Goal: Contribute content: Contribute content

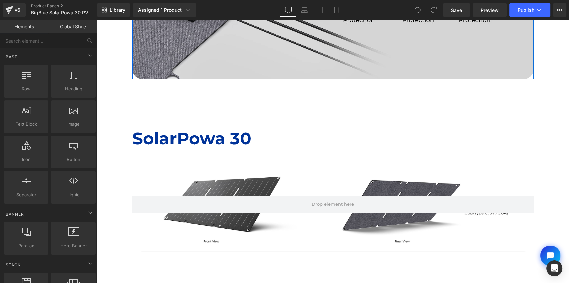
scroll to position [1640, 0]
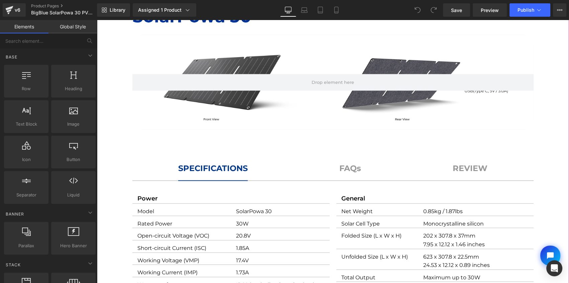
click at [319, 102] on div at bounding box center [332, 82] width 401 height 95
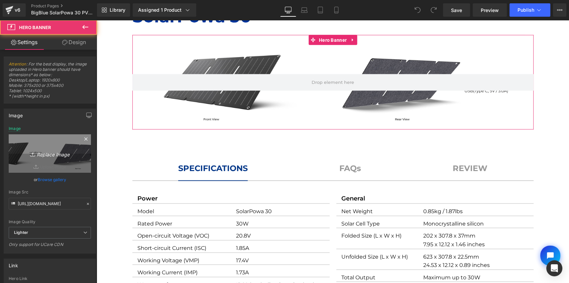
click at [62, 155] on icon "Replace Image" at bounding box center [49, 153] width 53 height 8
type input "C:\fakepath\SolarPowa 30 spec-new.jpg"
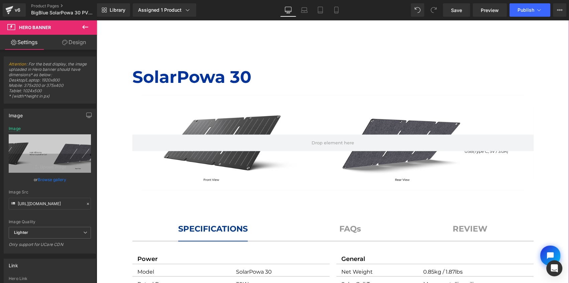
scroll to position [1579, 0]
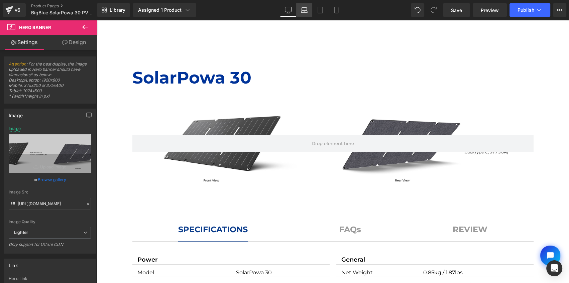
drag, startPoint x: 300, startPoint y: 12, endPoint x: 132, endPoint y: 8, distance: 168.4
click at [300, 12] on link "Laptop" at bounding box center [304, 9] width 16 height 13
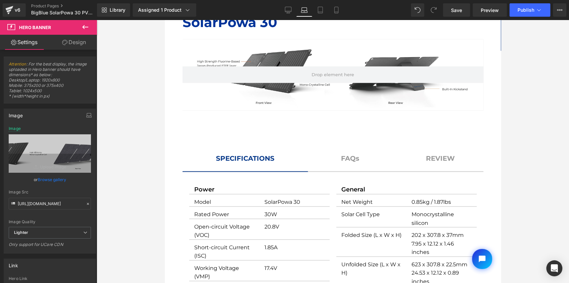
scroll to position [1391, 0]
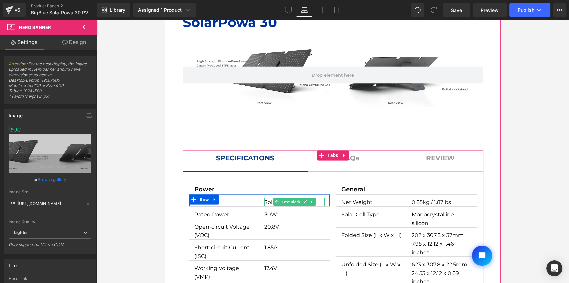
click at [265, 201] on p "SolarPowa 30" at bounding box center [294, 202] width 60 height 9
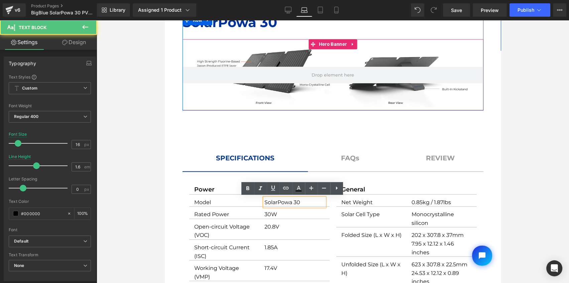
click at [288, 57] on div at bounding box center [332, 74] width 301 height 71
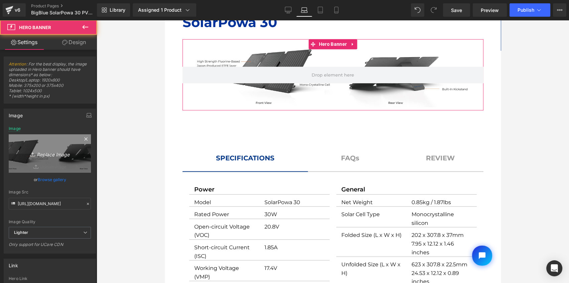
click at [53, 152] on icon "Replace Image" at bounding box center [49, 153] width 53 height 8
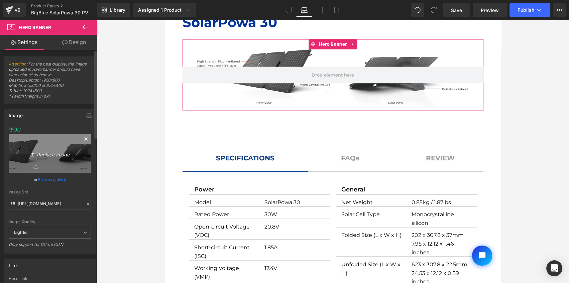
type input "C:\fakepath\SolarPowa 30 spec-new.jpg"
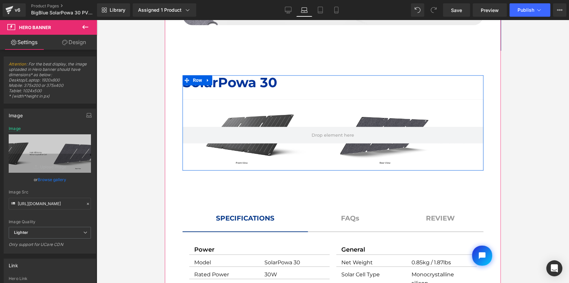
scroll to position [1331, 0]
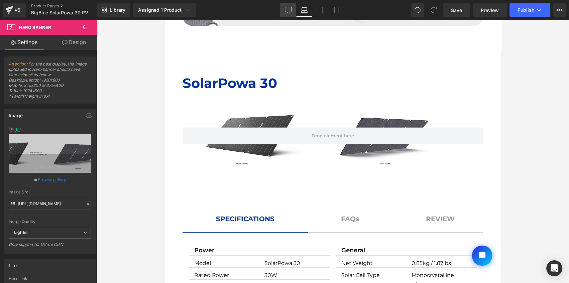
click at [290, 14] on link "Desktop" at bounding box center [288, 9] width 16 height 13
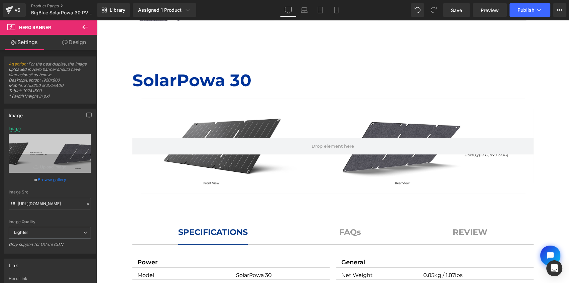
scroll to position [1630, 0]
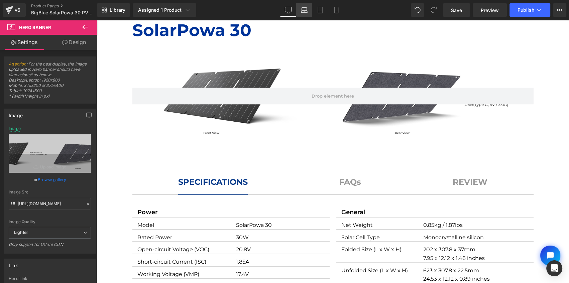
click at [305, 10] on icon at bounding box center [304, 10] width 7 height 7
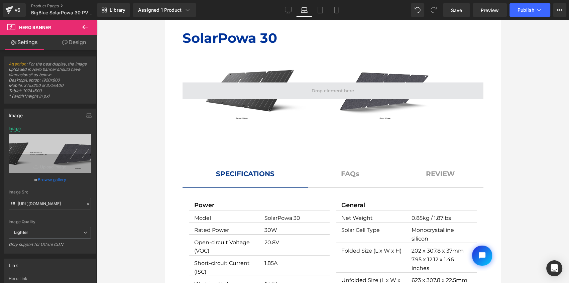
scroll to position [1370, 0]
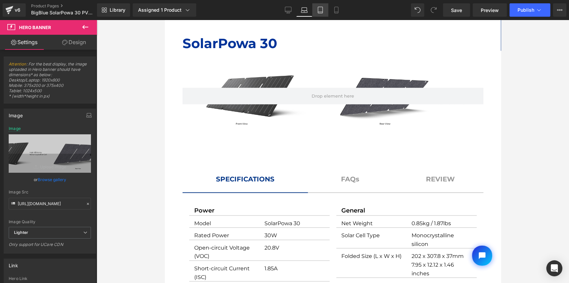
click at [320, 9] on icon at bounding box center [320, 10] width 7 height 7
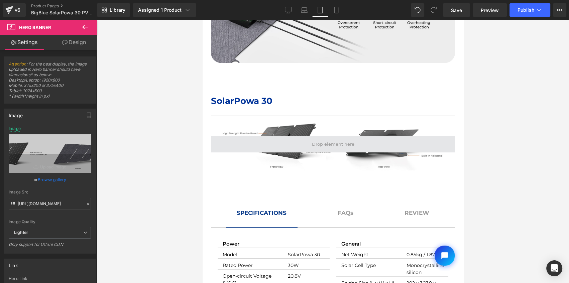
scroll to position [1140, 0]
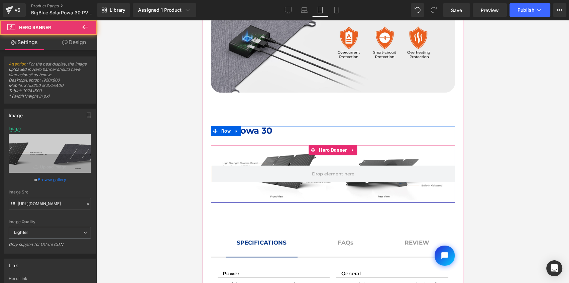
click at [333, 145] on div at bounding box center [332, 173] width 244 height 57
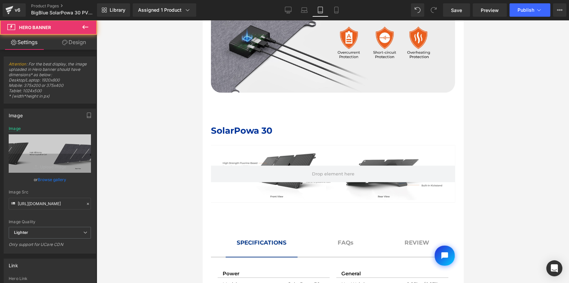
scroll to position [1233, 0]
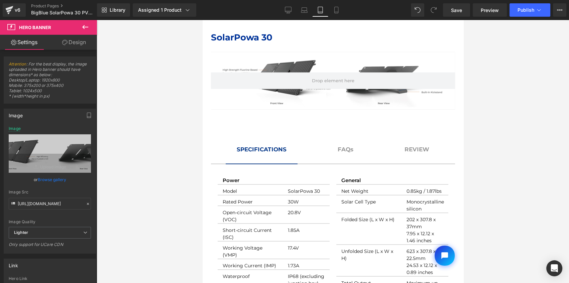
click at [250, 190] on div "Model Text Block" at bounding box center [249, 191] width 55 height 7
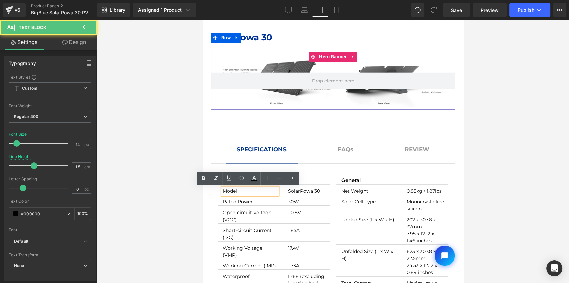
click at [310, 96] on div at bounding box center [332, 80] width 244 height 57
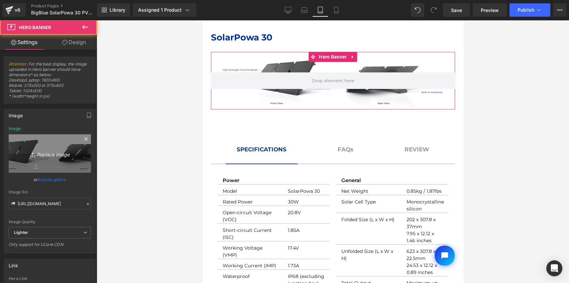
click at [48, 159] on link "Replace Image" at bounding box center [50, 153] width 82 height 38
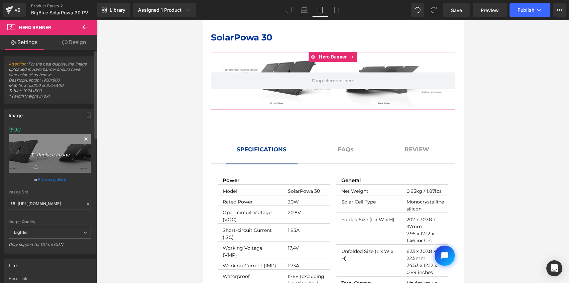
type input "C:\fakepath\SolarPowa 30 spec-new.jpg"
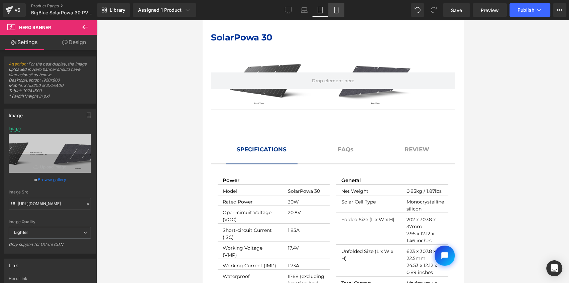
click at [336, 10] on icon at bounding box center [336, 10] width 7 height 7
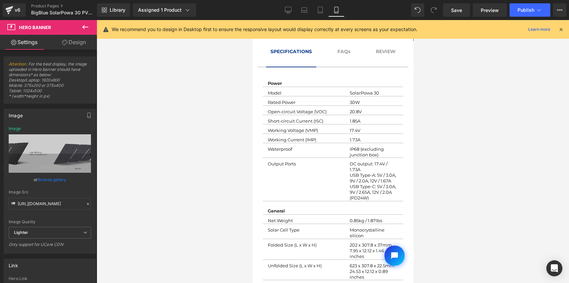
scroll to position [1173, 0]
click at [361, 163] on p "DC output: 17.4V / 1.73A USB Type-A: 5V / 3.0A, 9V / 2.0A, 12V / 1.67A" at bounding box center [373, 172] width 48 height 23
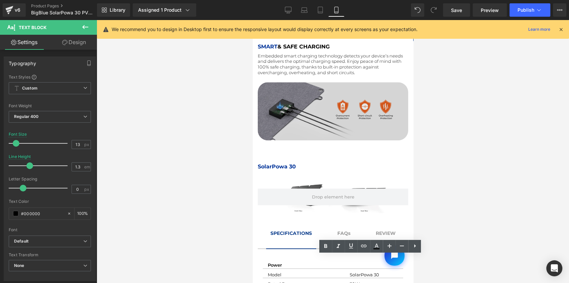
scroll to position [991, 0]
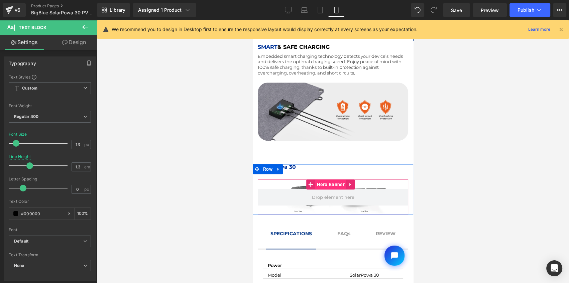
click at [335, 179] on span "Hero Banner" at bounding box center [330, 184] width 31 height 10
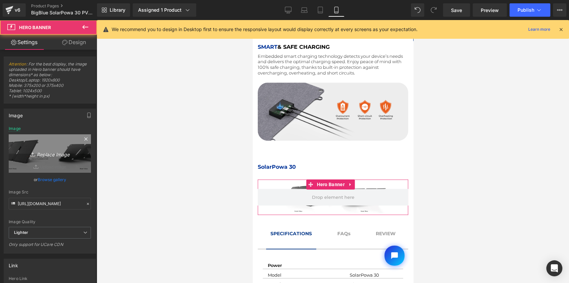
click at [61, 162] on link "Replace Image" at bounding box center [50, 153] width 82 height 38
type input "C:\fakepath\SolarPowa 30 spec-new.jpg"
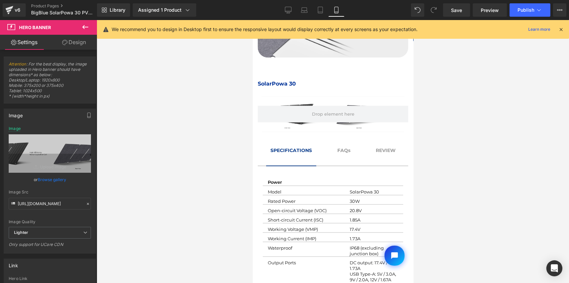
scroll to position [1112, 0]
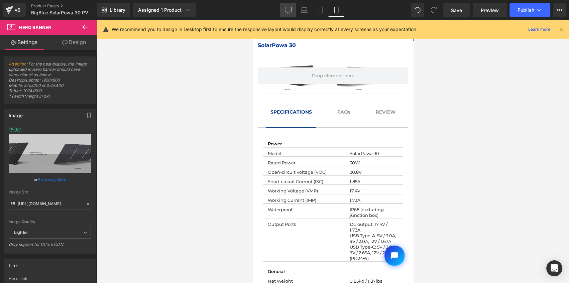
drag, startPoint x: 290, startPoint y: 10, endPoint x: 287, endPoint y: 16, distance: 6.9
click at [290, 10] on icon at bounding box center [288, 10] width 7 height 7
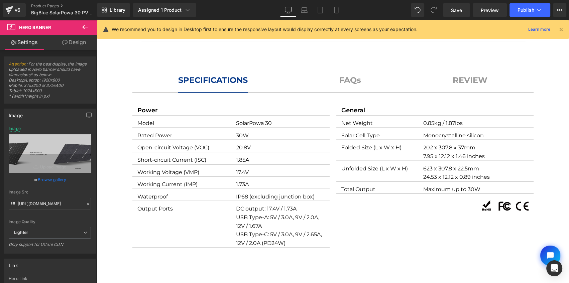
scroll to position [1744, 0]
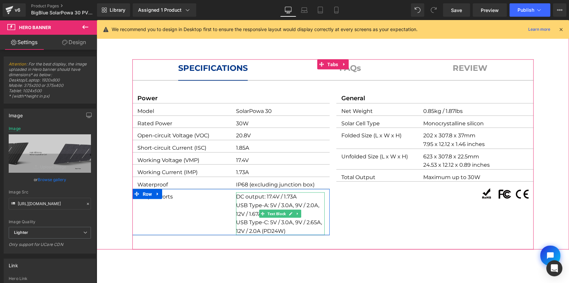
click at [280, 220] on p "USB Type-C: 5V / 3.0A, 9V / 2.65A, 12V / 2.0A (PD24W)" at bounding box center [280, 226] width 89 height 17
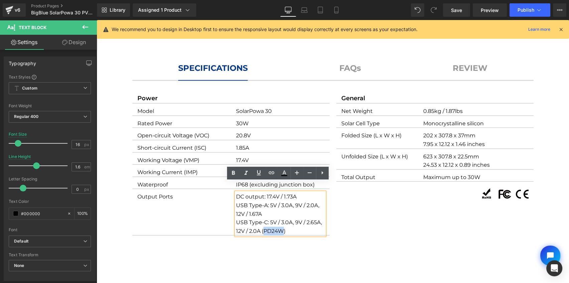
drag, startPoint x: 277, startPoint y: 221, endPoint x: 262, endPoint y: 220, distance: 15.0
click at [262, 220] on p "USB Type-C: 5V / 3.0A, 9V / 2.65A, 12V / 2.0A (PD24W)" at bounding box center [280, 226] width 89 height 17
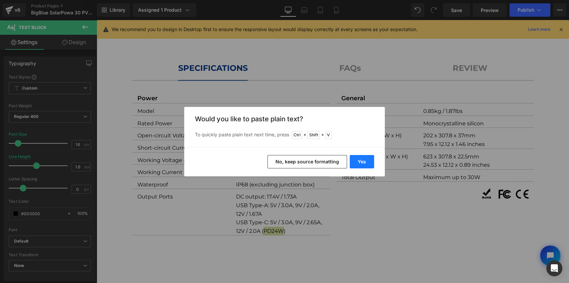
click at [368, 162] on button "Yes" at bounding box center [361, 161] width 24 height 13
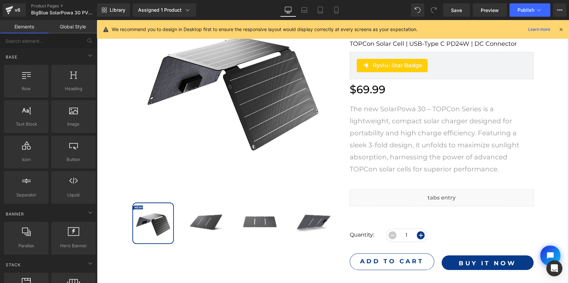
scroll to position [164, 0]
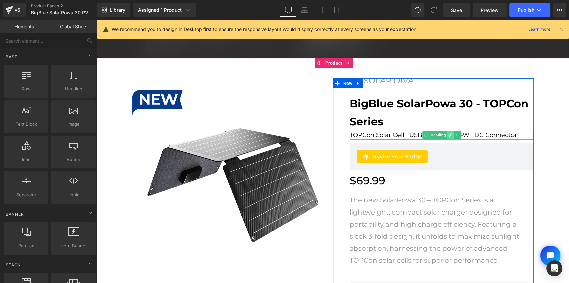
click at [448, 135] on icon at bounding box center [449, 134] width 3 height 3
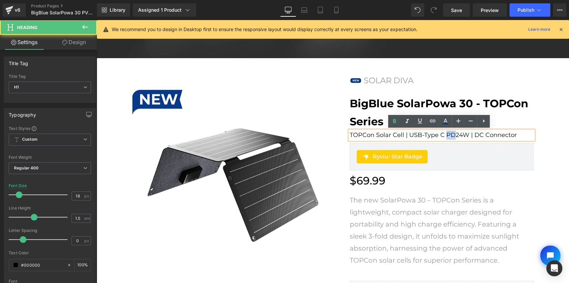
drag, startPoint x: 451, startPoint y: 133, endPoint x: 445, endPoint y: 133, distance: 6.7
click at [445, 133] on h1 "TOPCon Solar Cell | USB-Type C PD24W | DC Connector" at bounding box center [441, 135] width 184 height 9
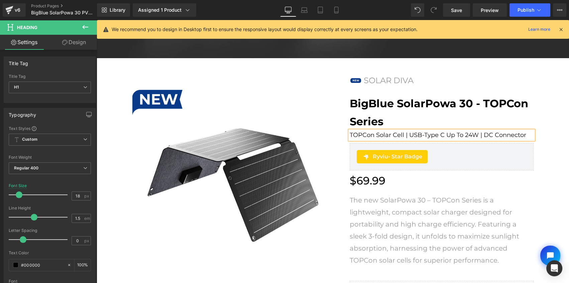
click at [523, 188] on div "$69.99 $69.99" at bounding box center [441, 180] width 184 height 17
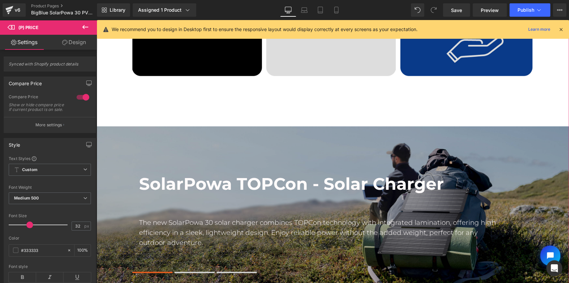
scroll to position [863, 0]
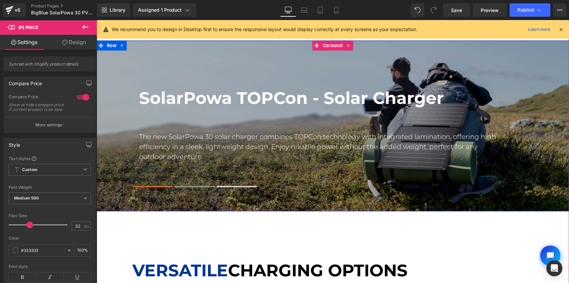
click at [190, 186] on span at bounding box center [194, 186] width 40 height 1
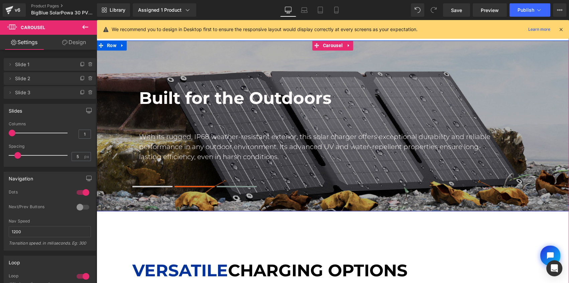
click at [232, 184] on button at bounding box center [236, 186] width 40 height 5
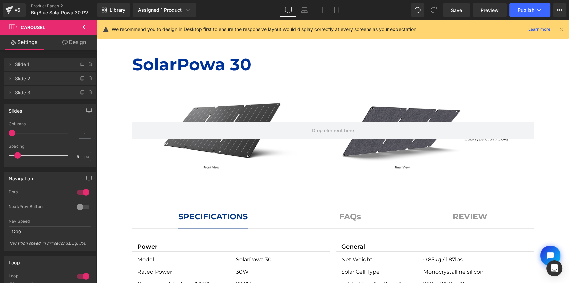
scroll to position [1653, 0]
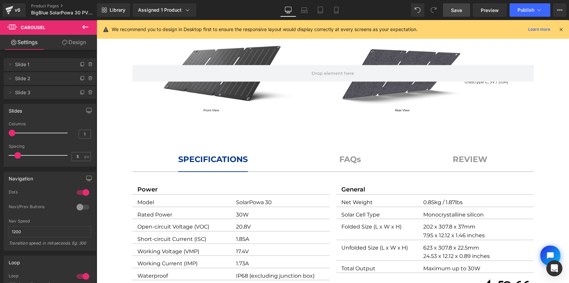
click at [457, 10] on span "Save" at bounding box center [456, 10] width 11 height 7
click at [452, 9] on span "Save" at bounding box center [456, 10] width 11 height 7
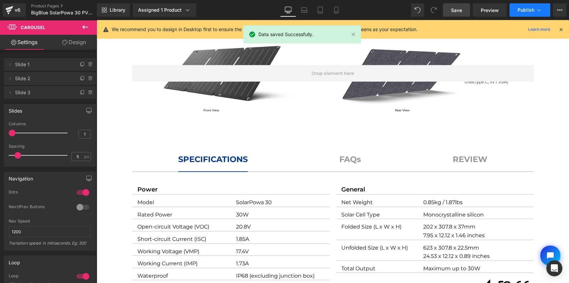
click at [523, 6] on button "Publish" at bounding box center [529, 9] width 41 height 13
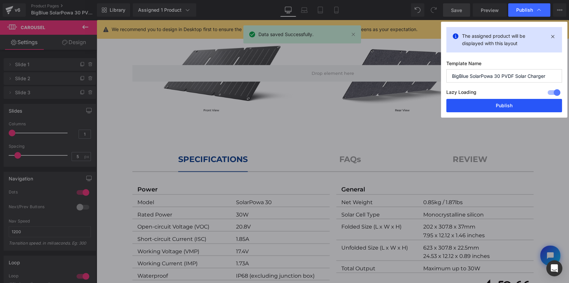
click at [515, 104] on button "Publish" at bounding box center [504, 105] width 116 height 13
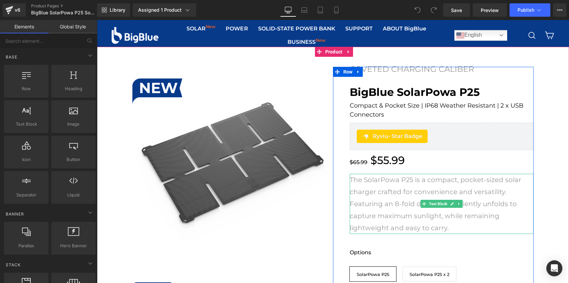
click at [452, 228] on p "The SolarPowa P25 is a compact, pocket-sized solar charger crafted for convenie…" at bounding box center [441, 204] width 184 height 60
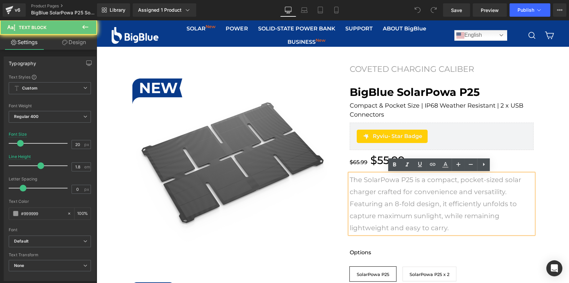
click at [448, 228] on p "The SolarPowa P25 is a compact, pocket-sized solar charger crafted for convenie…" at bounding box center [441, 204] width 184 height 60
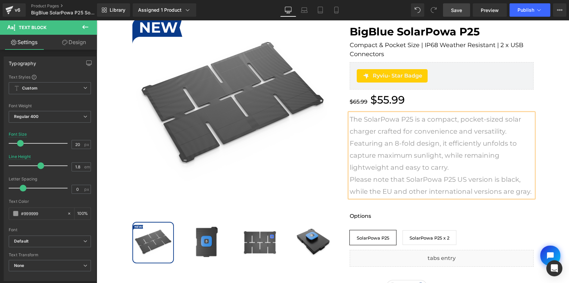
drag, startPoint x: 458, startPoint y: 7, endPoint x: 355, endPoint y: 143, distance: 170.8
click at [458, 7] on span "Save" at bounding box center [456, 10] width 11 height 7
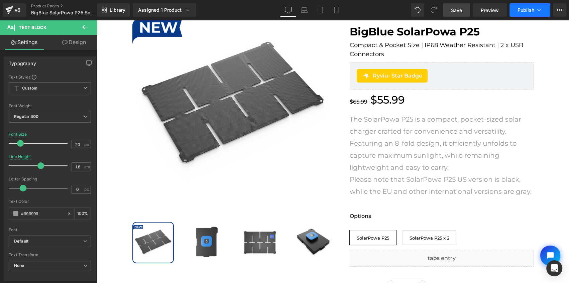
click at [520, 8] on span "Publish" at bounding box center [525, 9] width 17 height 5
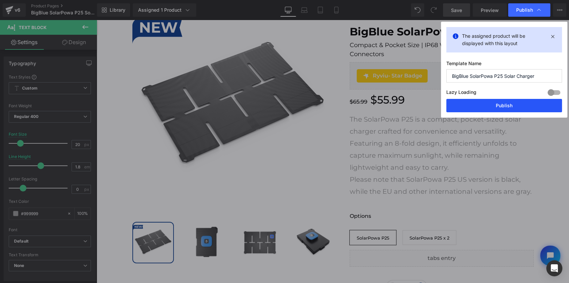
drag, startPoint x: 522, startPoint y: 107, endPoint x: 426, endPoint y: 87, distance: 98.9
click at [522, 107] on button "Publish" at bounding box center [504, 105] width 116 height 13
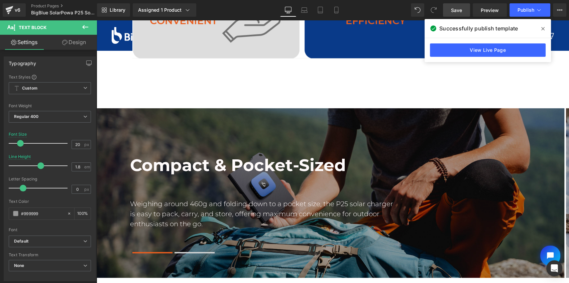
scroll to position [516, 0]
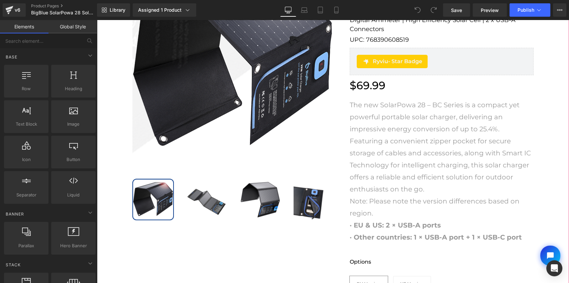
scroll to position [273, 0]
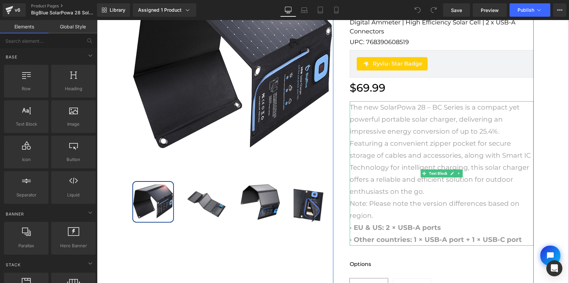
click at [518, 234] on p "The new SolarPowa 28 – BC Series is a compact yet powerful portable solar charg…" at bounding box center [441, 173] width 184 height 144
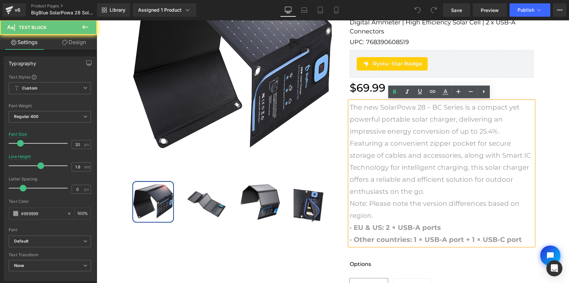
click at [519, 237] on p "The new SolarPowa 28 – BC Series is a compact yet powerful portable solar charg…" at bounding box center [441, 173] width 184 height 144
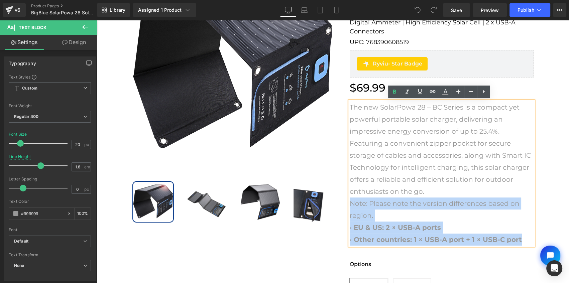
drag, startPoint x: 521, startPoint y: 240, endPoint x: 349, endPoint y: 202, distance: 176.5
click at [349, 202] on p "The new SolarPowa 28 – BC Series is a compact yet powerful portable solar charg…" at bounding box center [441, 173] width 184 height 144
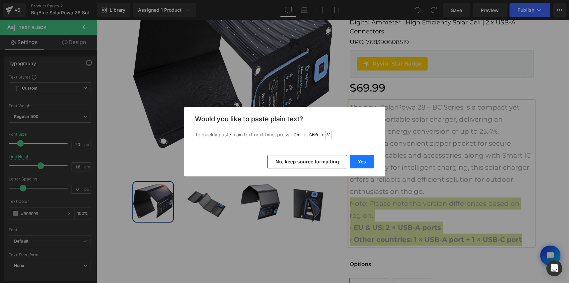
click at [364, 161] on button "Yes" at bounding box center [361, 161] width 24 height 13
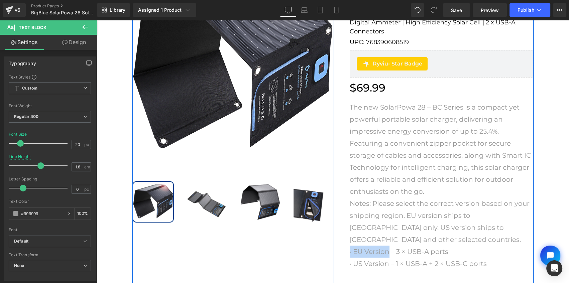
drag, startPoint x: 385, startPoint y: 239, endPoint x: 344, endPoint y: 240, distance: 40.8
click at [344, 240] on div "COVETED CHARGING CALIBER Text Block BigBlue SolarPowa 28 (with ammeter) (P) Tit…" at bounding box center [433, 197] width 200 height 462
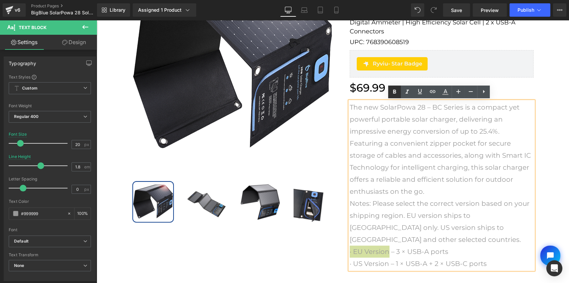
click at [394, 93] on icon at bounding box center [394, 92] width 8 height 8
drag, startPoint x: 386, startPoint y: 251, endPoint x: 347, endPoint y: 252, distance: 39.5
click at [349, 258] on p "· US Version – 1 × USB-A + 2 × USB-C ports" at bounding box center [441, 264] width 184 height 12
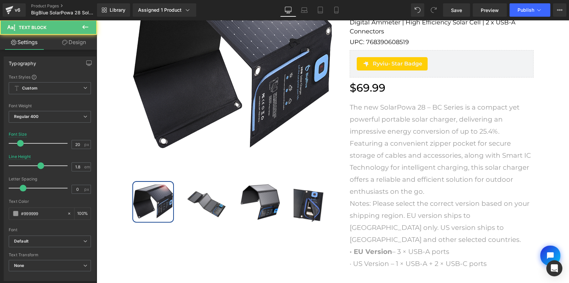
click at [394, 258] on p "· US Version – 1 × USB-A + 2 × USB-C ports" at bounding box center [441, 264] width 184 height 12
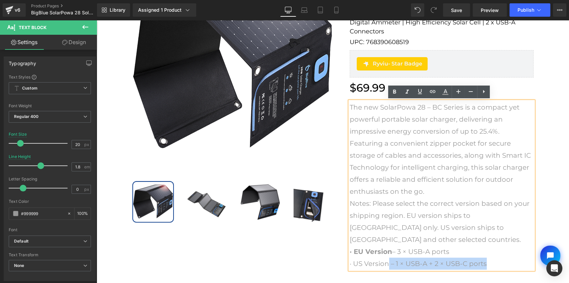
drag, startPoint x: 386, startPoint y: 252, endPoint x: 345, endPoint y: 252, distance: 40.8
click at [349, 252] on div "The new SolarPowa 28 – BC Series is a compact yet powerful portable solar charg…" at bounding box center [441, 185] width 184 height 168
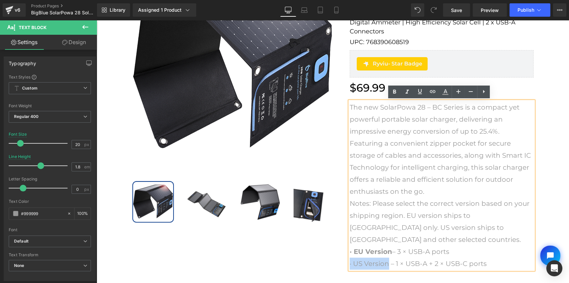
drag, startPoint x: 387, startPoint y: 252, endPoint x: 347, endPoint y: 252, distance: 39.8
click at [349, 258] on p "· US Version – 1 × USB-A + 2 × USB-C ports" at bounding box center [441, 264] width 184 height 12
drag, startPoint x: 394, startPoint y: 90, endPoint x: 393, endPoint y: 93, distance: 3.4
click at [394, 90] on icon at bounding box center [394, 92] width 8 height 8
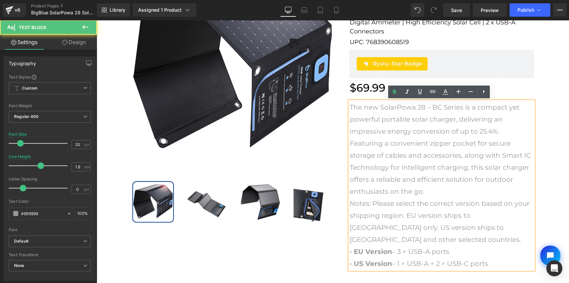
drag, startPoint x: 490, startPoint y: 251, endPoint x: 396, endPoint y: 250, distance: 93.9
click at [396, 258] on p "· US Version – 1 × USB-A + 2 × USB-C ports" at bounding box center [441, 264] width 184 height 12
copy p "1 × USB-A + 2 × USB-C ports"
drag, startPoint x: 442, startPoint y: 240, endPoint x: 437, endPoint y: 240, distance: 5.7
click at [435, 246] on p "· EU Version – 3 × USB-A ports" at bounding box center [441, 252] width 184 height 12
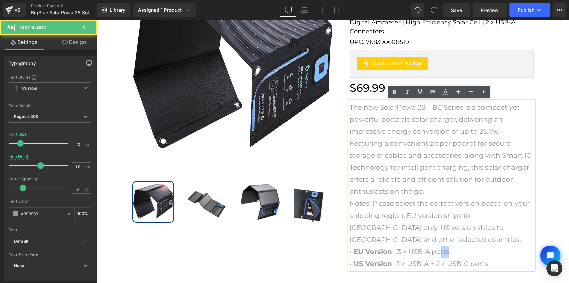
click at [455, 246] on p "· EU Version – 3 × USB-A ports" at bounding box center [441, 252] width 184 height 12
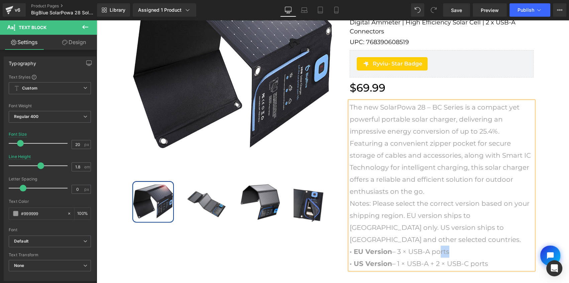
drag, startPoint x: 427, startPoint y: 239, endPoint x: 397, endPoint y: 238, distance: 29.4
click at [397, 246] on p "· EU Version – 3 × USB-A ports" at bounding box center [441, 252] width 184 height 12
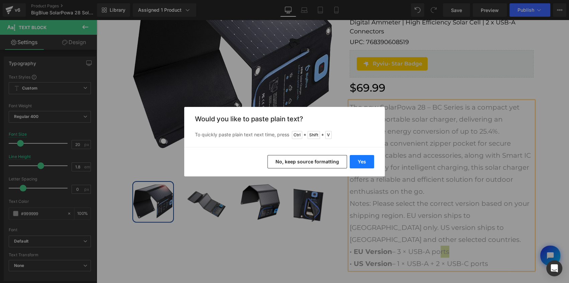
click at [363, 160] on button "Yes" at bounding box center [361, 161] width 24 height 13
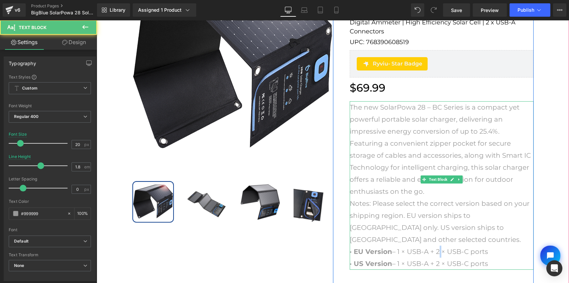
click at [435, 246] on p "· EU Version – 1 × USB-A + 2 × USB-C ports" at bounding box center [441, 252] width 184 height 12
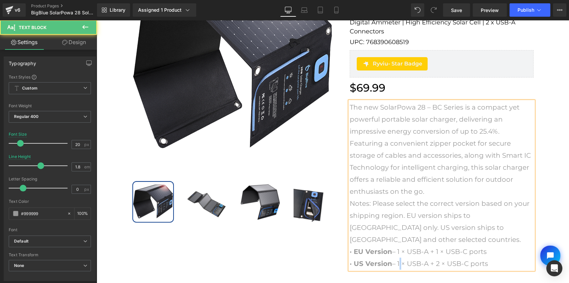
click at [396, 258] on p "· US Version – 1 × USB-A + 2 × USB-C ports" at bounding box center [441, 264] width 184 height 12
drag, startPoint x: 429, startPoint y: 249, endPoint x: 468, endPoint y: 252, distance: 38.8
click at [468, 258] on p "· US Version – 2 × USB-A + 2 × USB-C ports" at bounding box center [441, 264] width 184 height 12
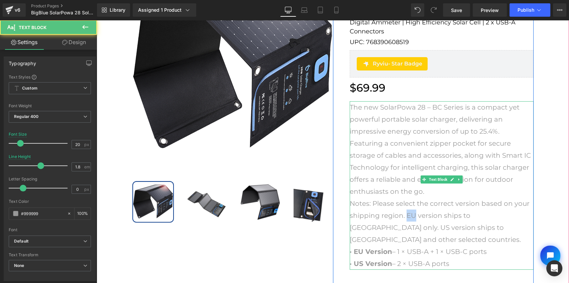
drag, startPoint x: 411, startPoint y: 214, endPoint x: 405, endPoint y: 216, distance: 5.9
click at [405, 216] on p "The new SolarPowa 28 – BC Series is a compact yet powerful portable solar charg…" at bounding box center [441, 173] width 184 height 144
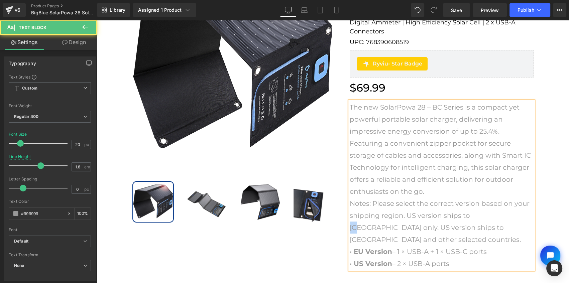
drag, startPoint x: 477, startPoint y: 216, endPoint x: 468, endPoint y: 217, distance: 9.1
click at [468, 217] on p "The new SolarPowa 28 – BC Series is a compact yet powerful portable solar charg…" at bounding box center [441, 173] width 184 height 144
drag, startPoint x: 505, startPoint y: 215, endPoint x: 497, endPoint y: 215, distance: 8.7
click at [497, 215] on p "The new SolarPowa 28 – BC Series is a compact yet powerful portable solar charg…" at bounding box center [441, 173] width 184 height 144
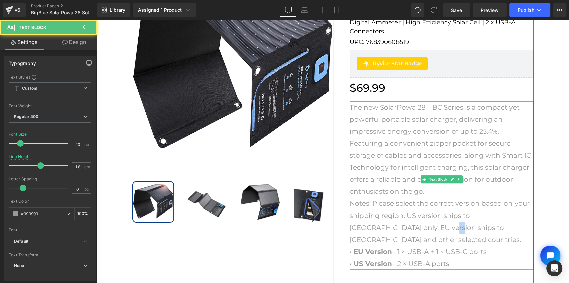
drag, startPoint x: 408, startPoint y: 228, endPoint x: 402, endPoint y: 228, distance: 6.7
click at [402, 228] on p "The new SolarPowa 28 – BC Series is a compact yet powerful portable solar charg…" at bounding box center [441, 173] width 184 height 144
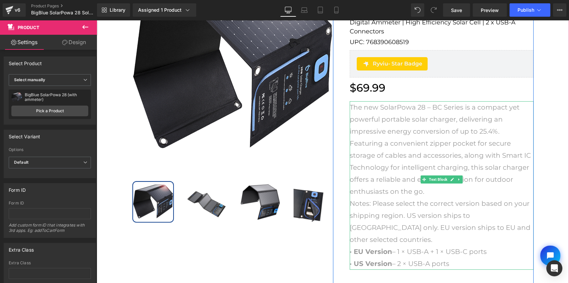
scroll to position [334, 0]
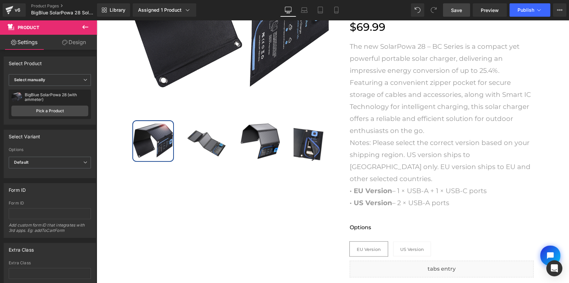
drag, startPoint x: 457, startPoint y: 12, endPoint x: 121, endPoint y: 202, distance: 386.4
click at [457, 12] on span "Save" at bounding box center [456, 10] width 11 height 7
click at [525, 10] on span "Publish" at bounding box center [525, 9] width 17 height 5
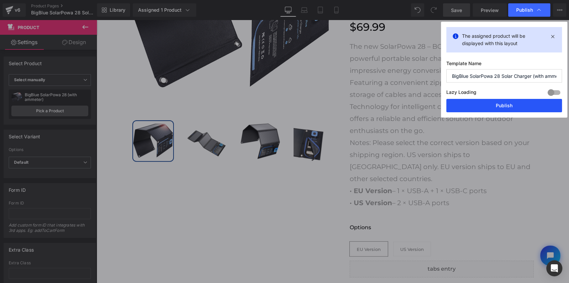
click at [500, 106] on button "Publish" at bounding box center [504, 105] width 116 height 13
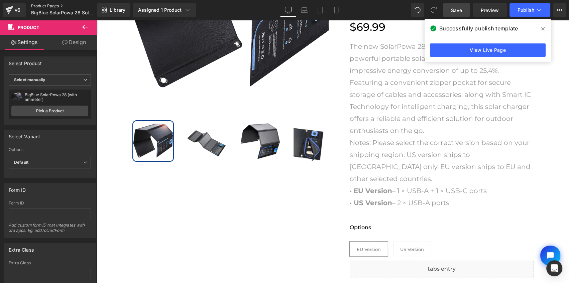
click at [48, 6] on link "Product Pages" at bounding box center [69, 5] width 77 height 5
